Goal: Task Accomplishment & Management: Complete application form

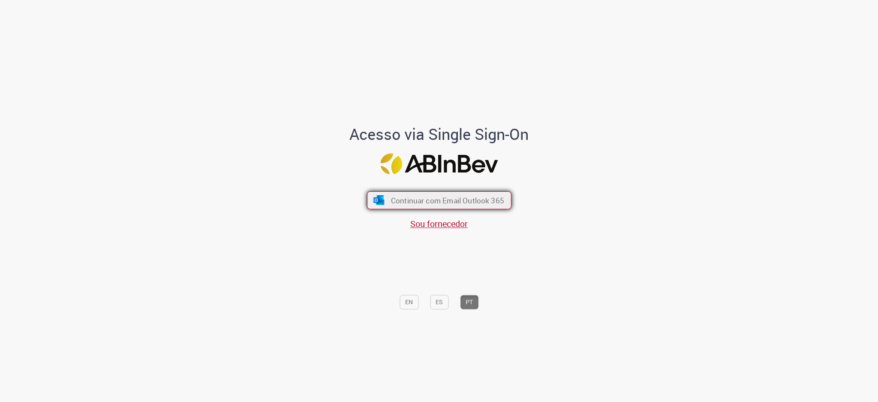
click at [467, 203] on span "Continuar com Email Outlook 365" at bounding box center [447, 200] width 113 height 10
